Goal: Task Accomplishment & Management: Manage account settings

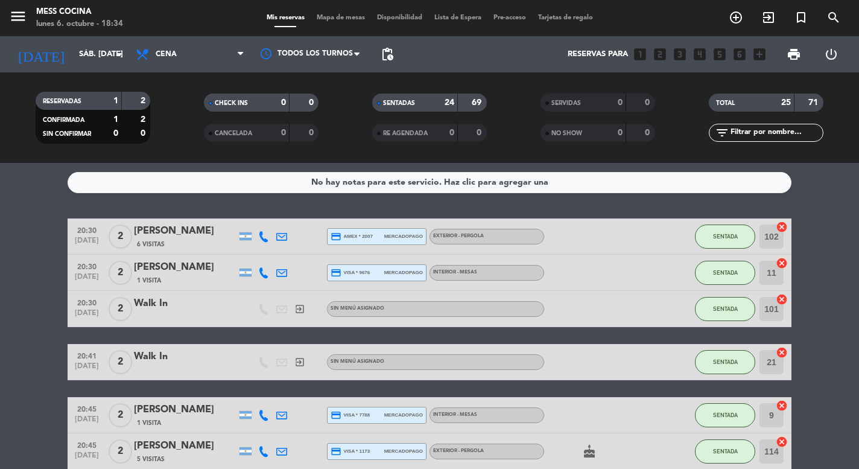
click at [46, 75] on div "RESERVADAS 1 2 CONFIRMADA 1 2 SIN CONFIRMAR 0 0 CHECK INS 0 0 CANCELADA 0 0 SEN…" at bounding box center [429, 117] width 859 height 91
click at [89, 45] on input "sáb. [DATE]" at bounding box center [125, 54] width 105 height 22
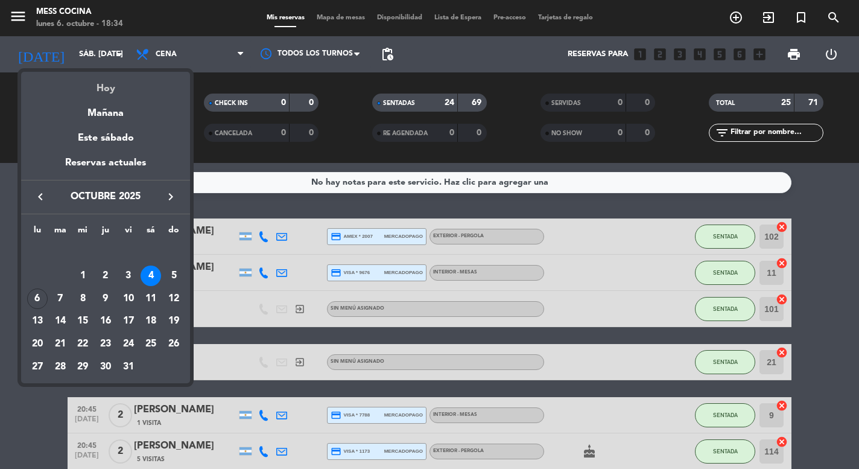
click at [89, 79] on div "Hoy" at bounding box center [105, 84] width 169 height 25
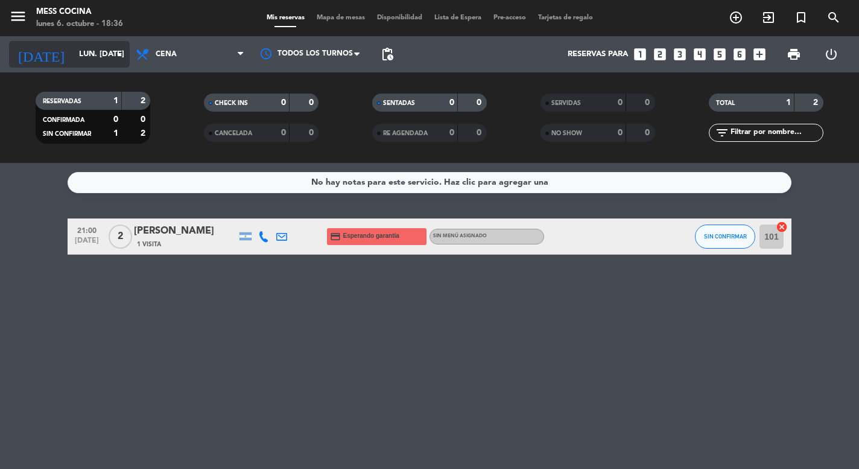
click at [110, 64] on input "lun. [DATE]" at bounding box center [125, 54] width 105 height 22
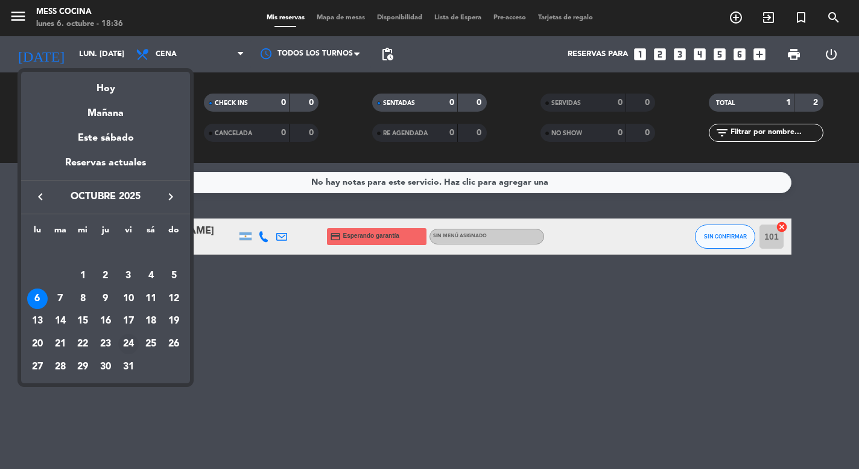
click at [125, 347] on div "24" at bounding box center [128, 344] width 21 height 21
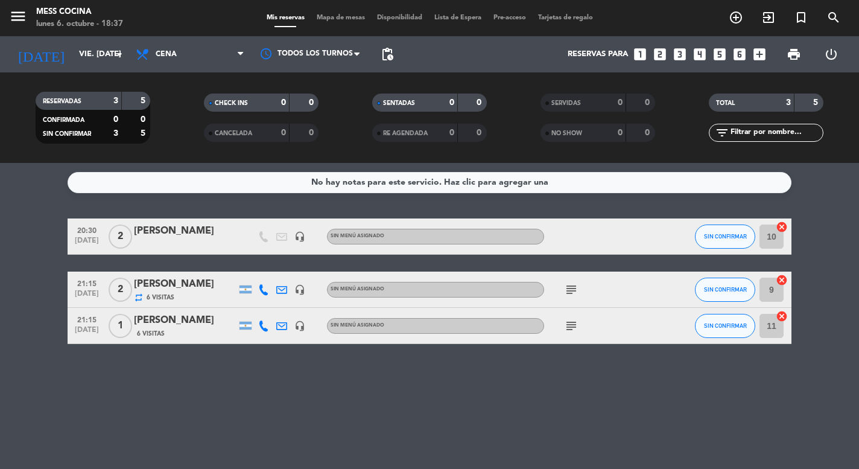
click at [575, 325] on icon "subject" at bounding box center [571, 326] width 14 height 14
click at [575, 297] on div "subject" at bounding box center [598, 290] width 109 height 36
click at [575, 296] on icon "subject" at bounding box center [571, 289] width 14 height 14
click at [575, 296] on div at bounding box center [572, 298] width 8 height 4
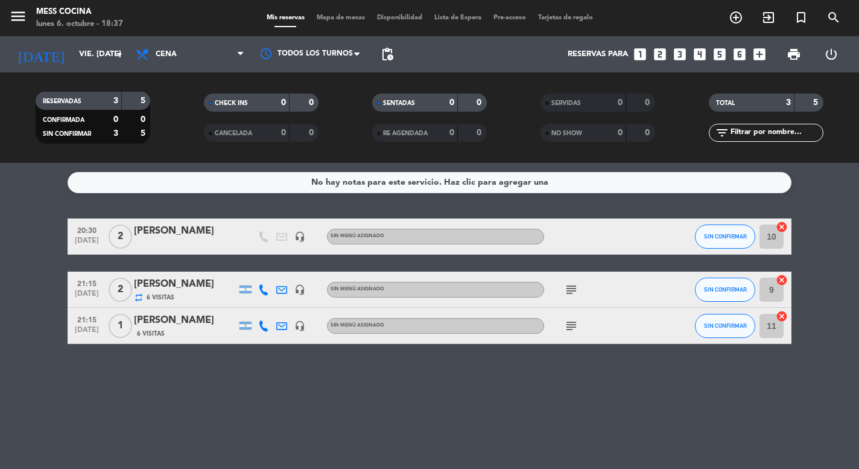
drag, startPoint x: 591, startPoint y: 210, endPoint x: 541, endPoint y: 378, distance: 175.2
click at [541, 378] on div "No hay notas para este servicio. Haz clic para agregar una 20:30 [DATE] 2 [PERS…" at bounding box center [429, 316] width 859 height 306
click at [541, 377] on div "No hay notas para este servicio. Haz clic para agregar una 20:30 [DATE] 2 [PERS…" at bounding box center [429, 316] width 859 height 306
click at [113, 58] on icon "arrow_drop_down" at bounding box center [119, 54] width 14 height 14
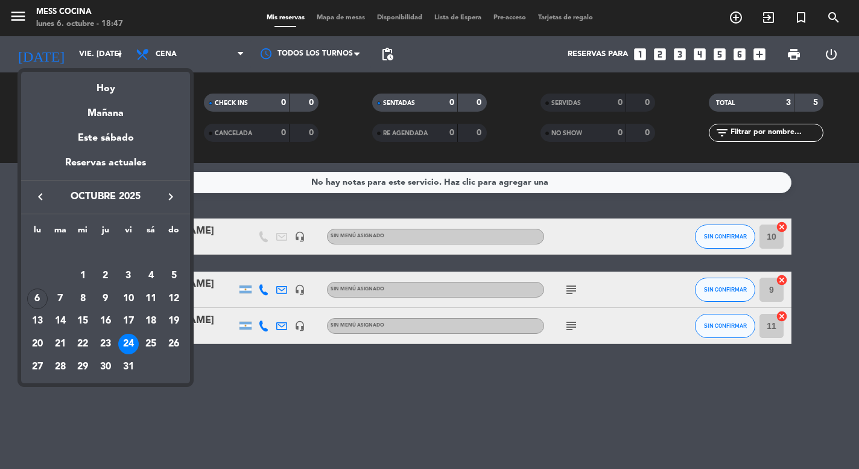
click at [41, 196] on icon "keyboard_arrow_left" at bounding box center [40, 196] width 14 height 14
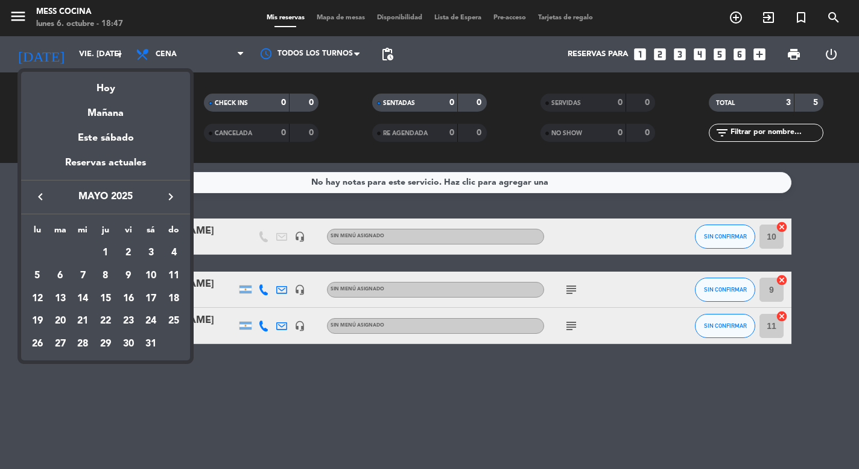
click at [41, 196] on icon "keyboard_arrow_left" at bounding box center [40, 196] width 14 height 14
click at [121, 296] on div "14" at bounding box center [128, 298] width 21 height 21
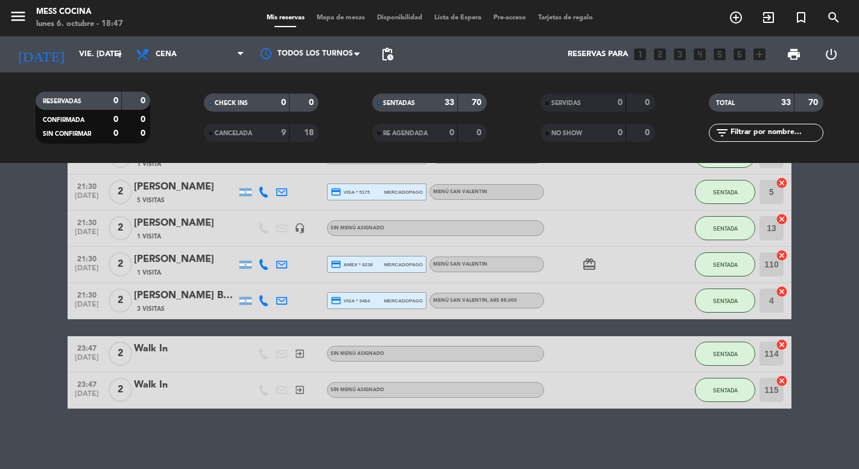
scroll to position [1152, 0]
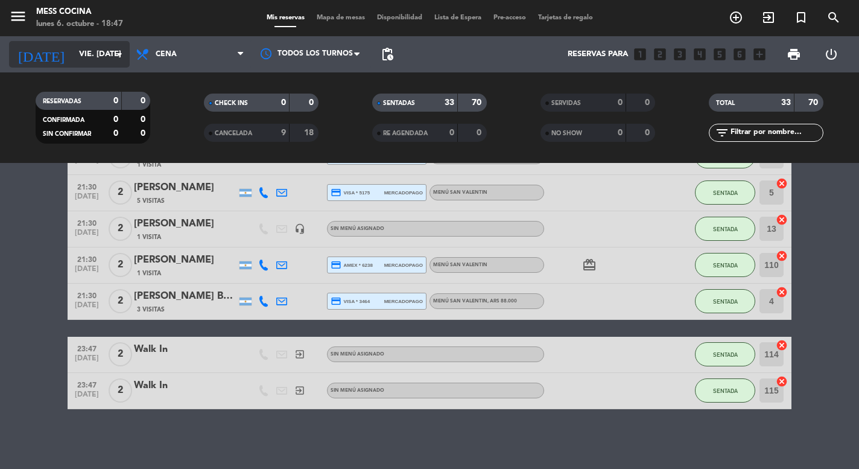
click at [97, 54] on input "vie. [DATE]" at bounding box center [125, 54] width 105 height 22
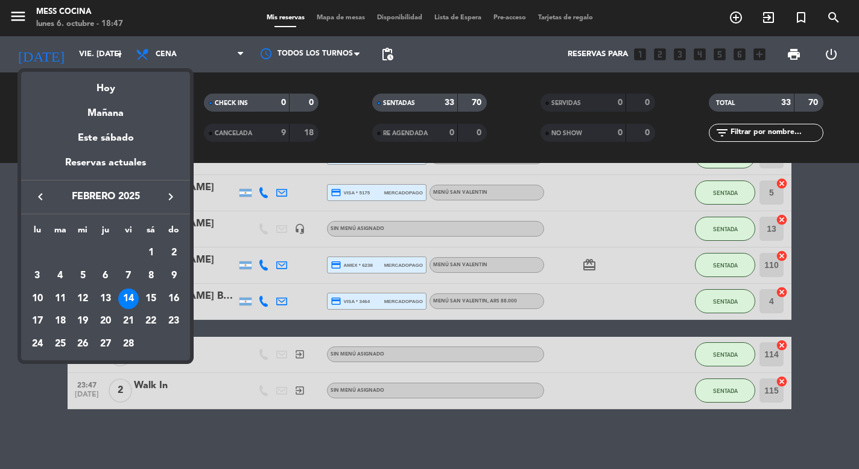
click at [34, 200] on icon "keyboard_arrow_left" at bounding box center [40, 196] width 14 height 14
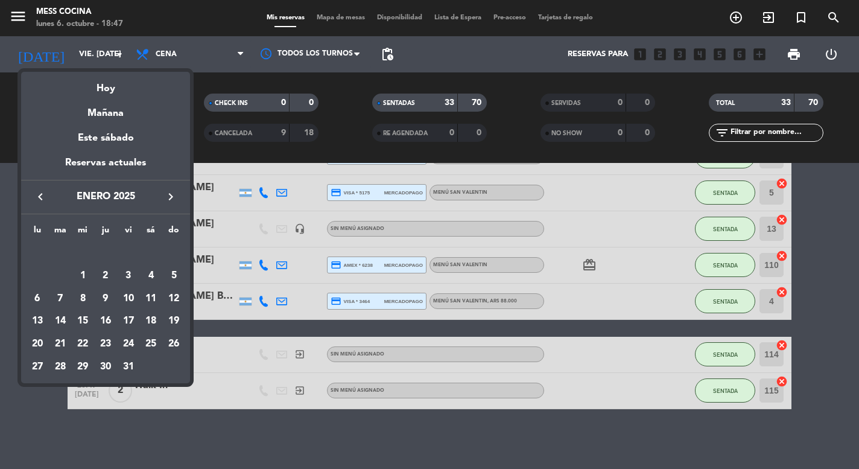
click at [34, 200] on icon "keyboard_arrow_left" at bounding box center [40, 196] width 14 height 14
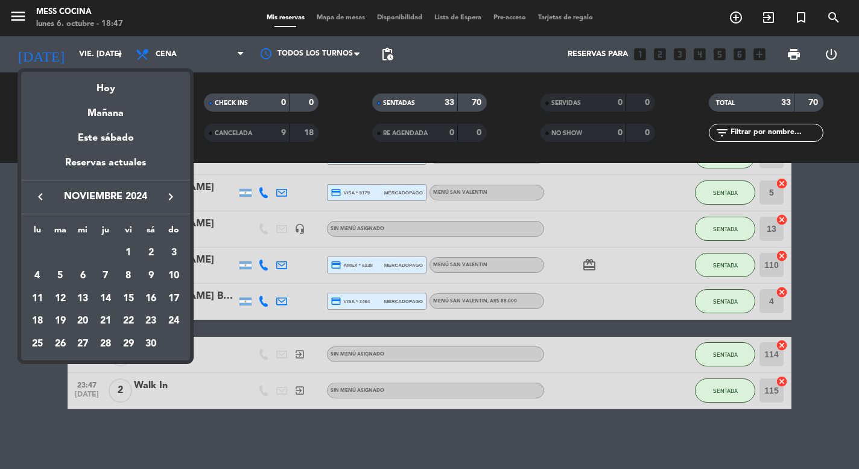
click at [34, 200] on icon "keyboard_arrow_left" at bounding box center [40, 196] width 14 height 14
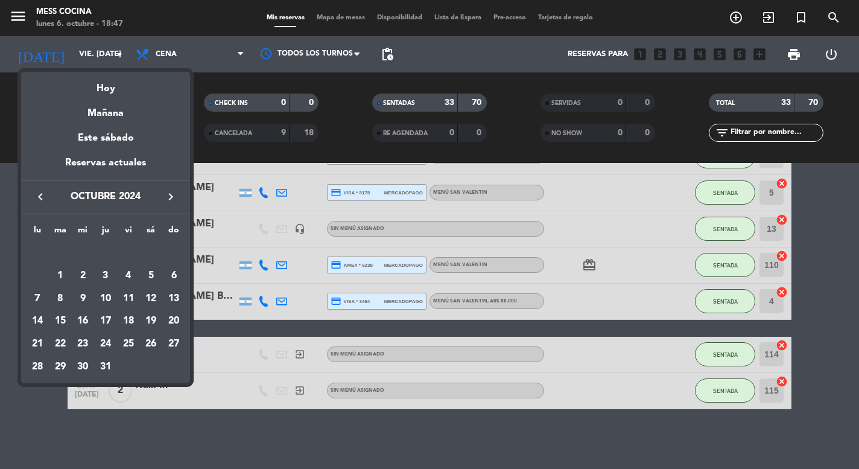
click at [34, 200] on icon "keyboard_arrow_left" at bounding box center [40, 196] width 14 height 14
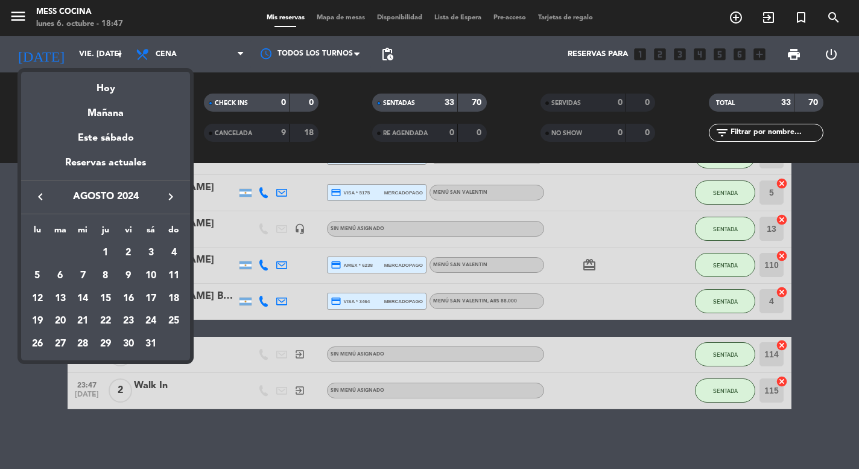
click at [34, 200] on icon "keyboard_arrow_left" at bounding box center [40, 196] width 14 height 14
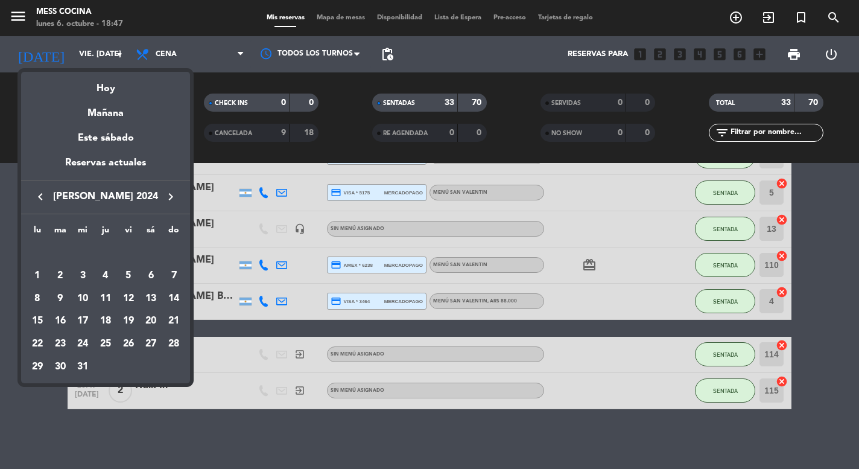
click at [34, 200] on icon "keyboard_arrow_left" at bounding box center [40, 196] width 14 height 14
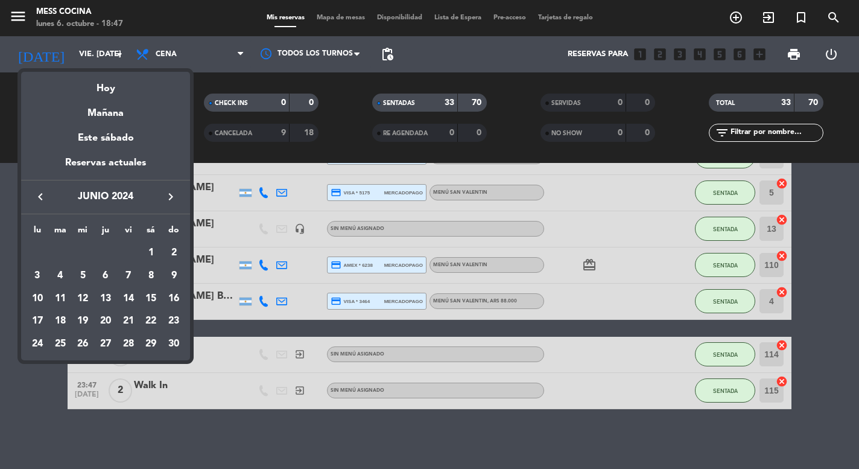
click at [34, 200] on icon "keyboard_arrow_left" at bounding box center [40, 196] width 14 height 14
click at [82, 303] on div "14" at bounding box center [82, 298] width 21 height 21
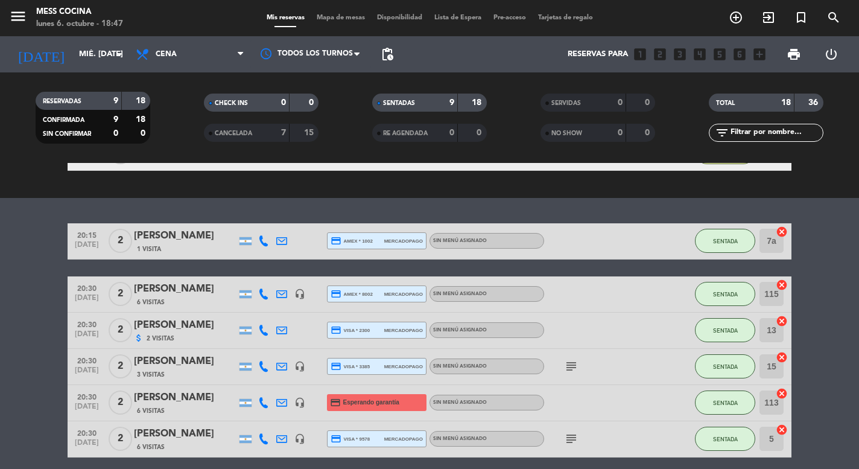
scroll to position [137, 0]
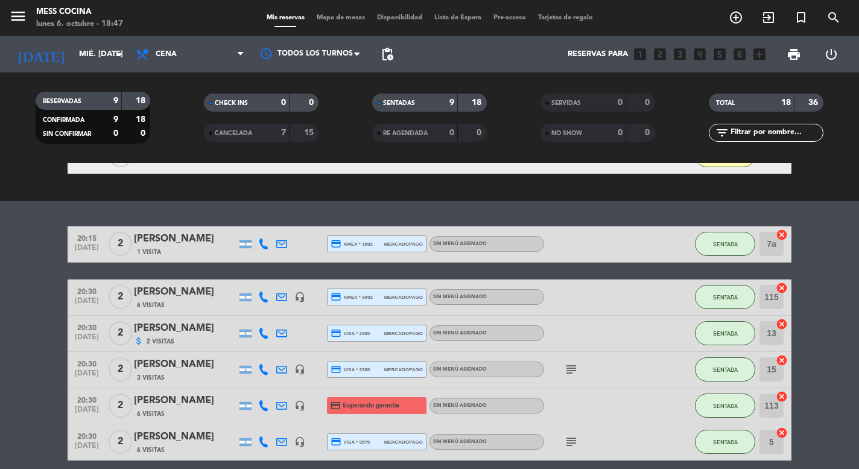
click at [213, 327] on div "[PERSON_NAME]" at bounding box center [185, 328] width 103 height 16
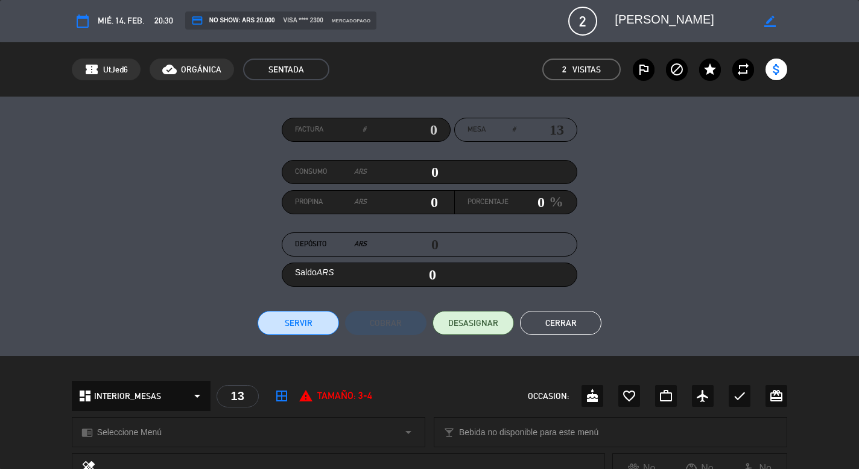
click at [545, 326] on button "Cerrar" at bounding box center [560, 323] width 81 height 24
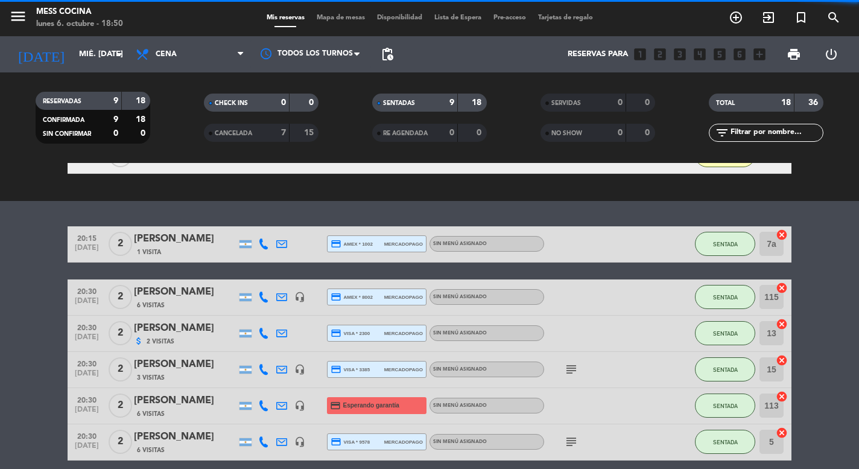
click at [93, 36] on div "[DATE] mié. [DATE] arrow_drop_down" at bounding box center [69, 54] width 121 height 36
click at [81, 62] on input "mié. [DATE]" at bounding box center [125, 54] width 105 height 22
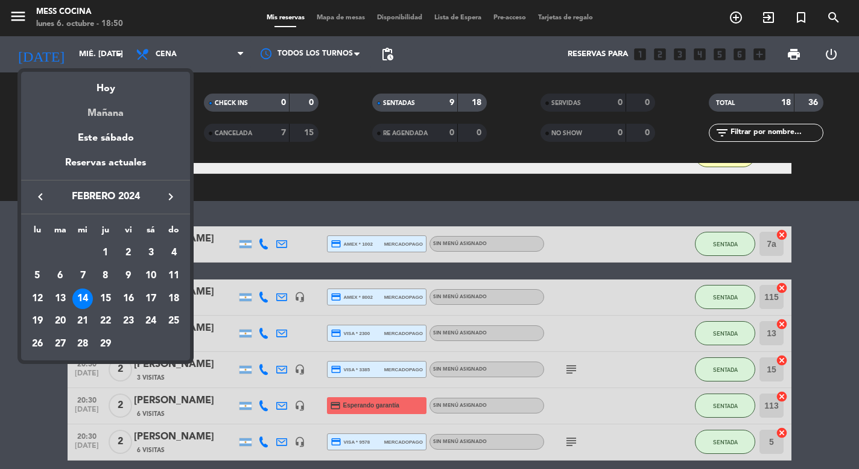
click at [109, 120] on div "Mañana" at bounding box center [105, 109] width 169 height 25
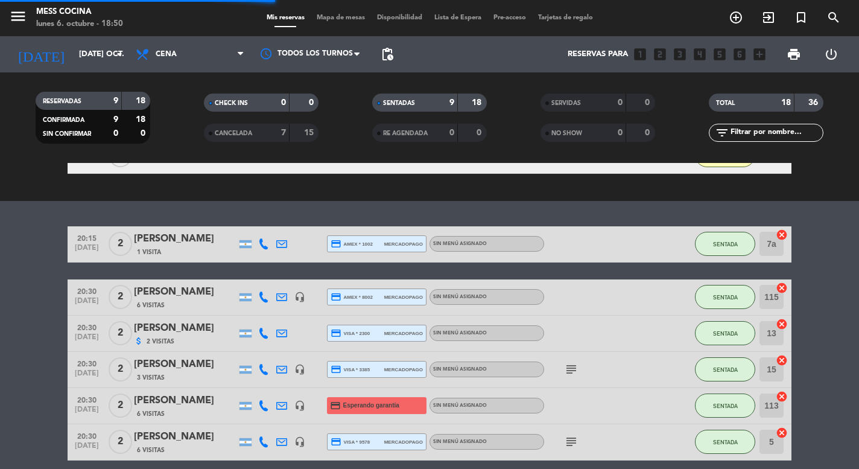
scroll to position [0, 0]
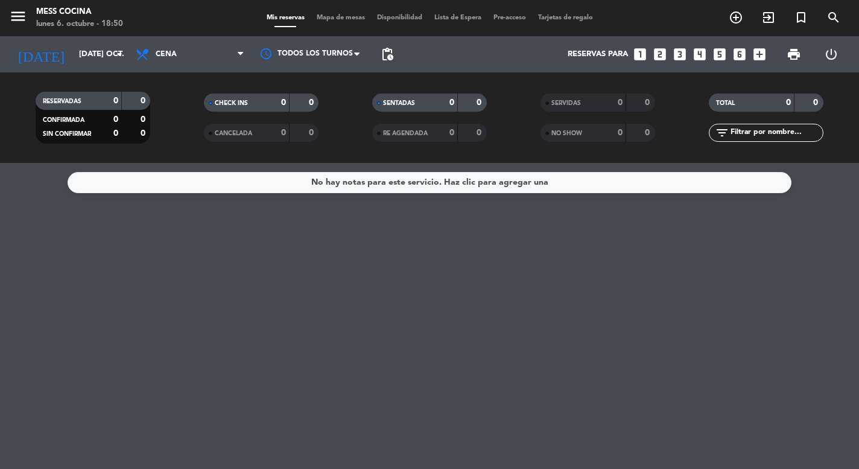
click at [99, 69] on div "[DATE] [DATE] oct. arrow_drop_down" at bounding box center [69, 54] width 121 height 36
click at [99, 49] on input "[DATE] oct." at bounding box center [125, 54] width 105 height 22
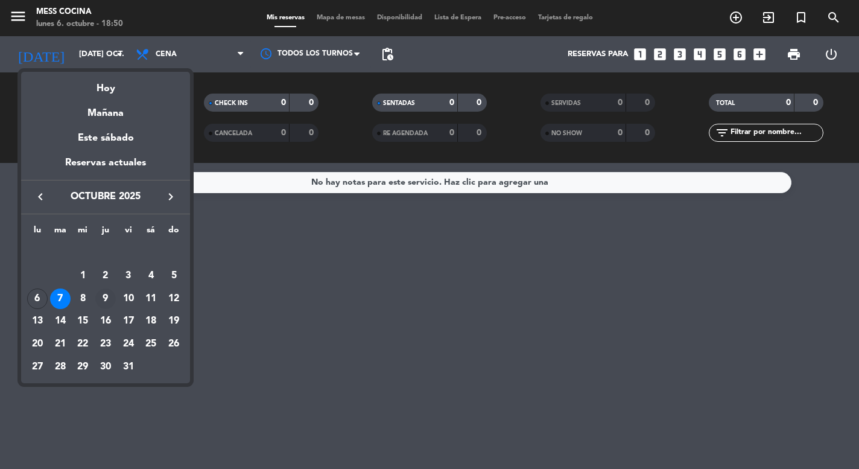
click at [102, 297] on div "9" at bounding box center [105, 298] width 21 height 21
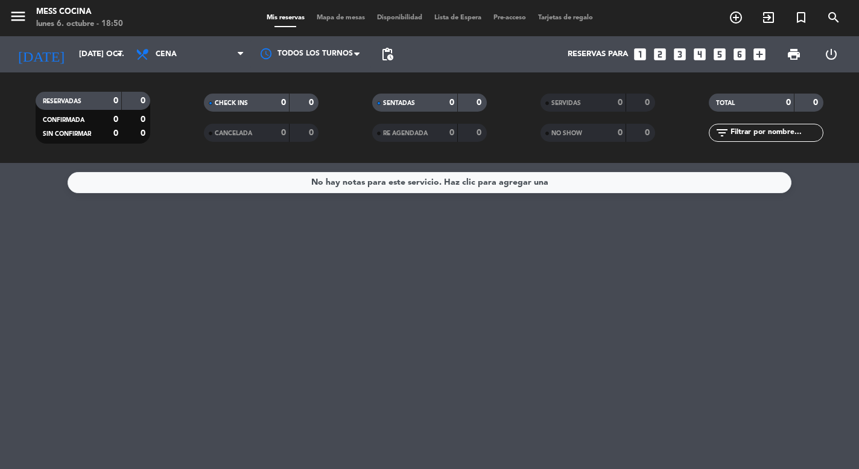
type input "[DEMOGRAPHIC_DATA] [DATE]"
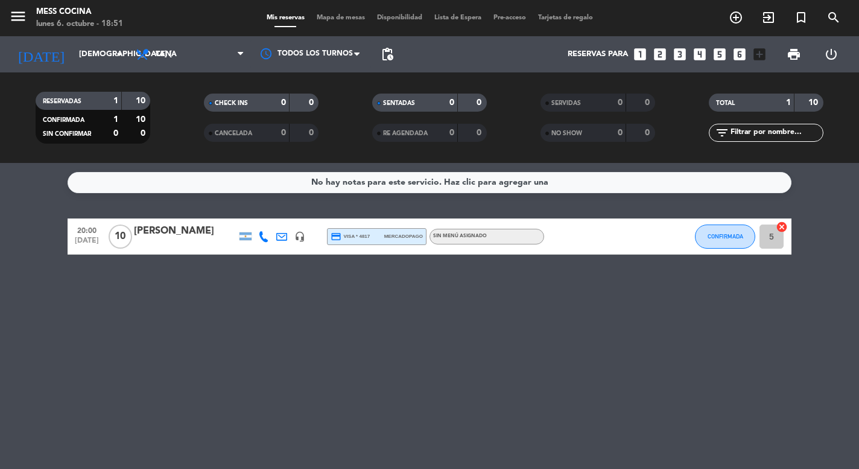
click at [217, 209] on div "No hay notas para este servicio. Haz clic para agregar una 20:00 [DATE] [PERSON…" at bounding box center [429, 316] width 859 height 306
click at [206, 229] on div "[PERSON_NAME]" at bounding box center [185, 231] width 103 height 16
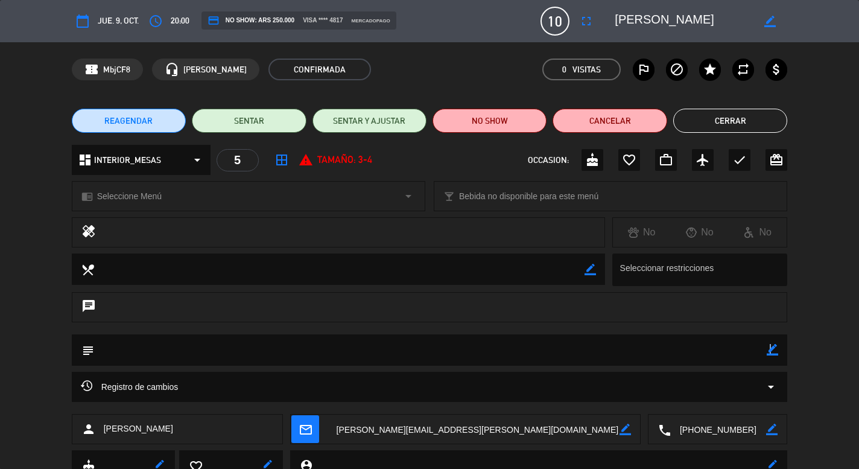
click at [770, 349] on icon "border_color" at bounding box center [772, 349] width 11 height 11
click at [707, 352] on textarea at bounding box center [430, 349] width 673 height 31
type textarea "19:40"
click at [778, 346] on icon at bounding box center [772, 349] width 11 height 11
click at [693, 117] on button "Cerrar" at bounding box center [730, 121] width 114 height 24
